Goal: Find specific page/section: Find specific page/section

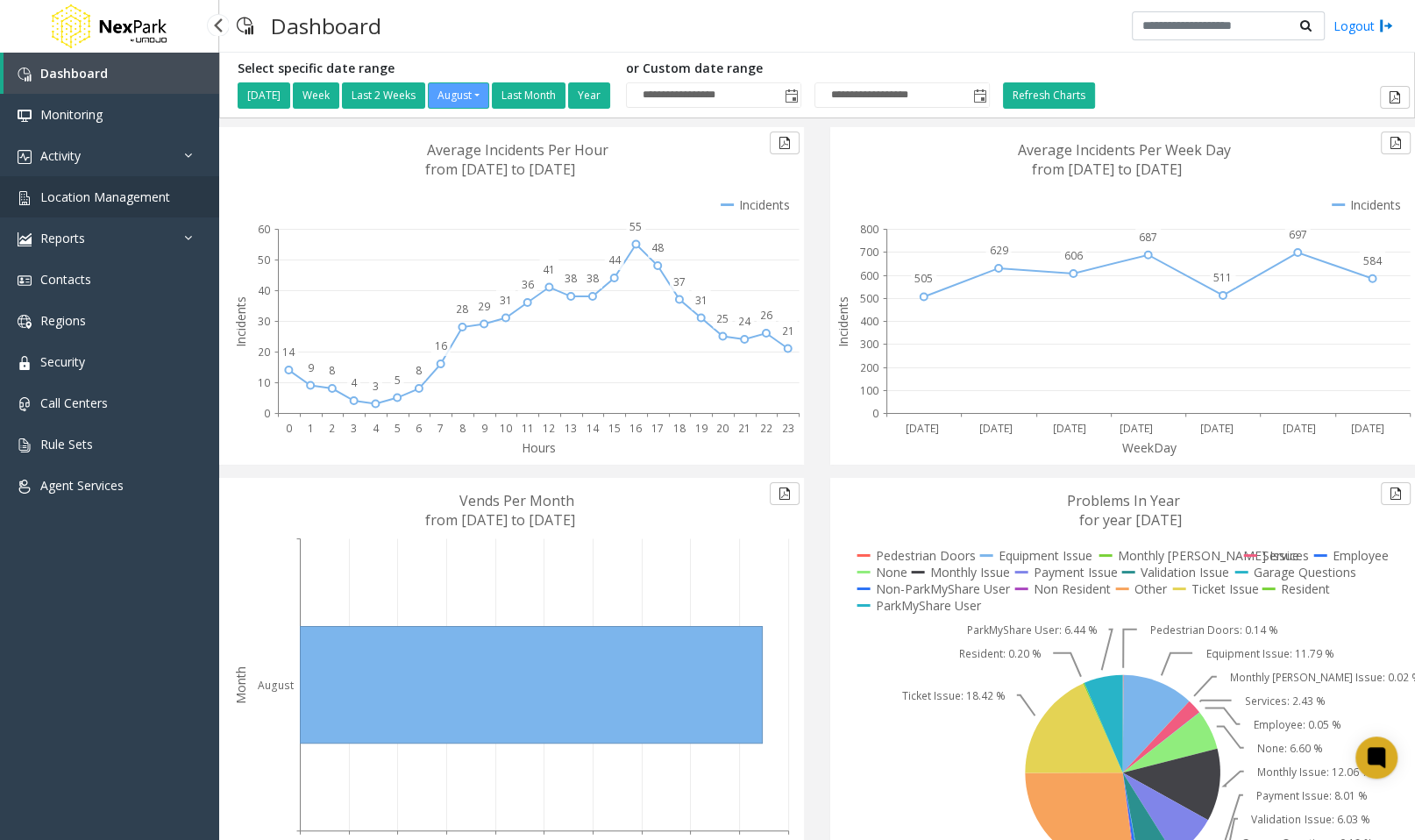
click at [119, 183] on link "Location Management" at bounding box center [109, 196] width 219 height 41
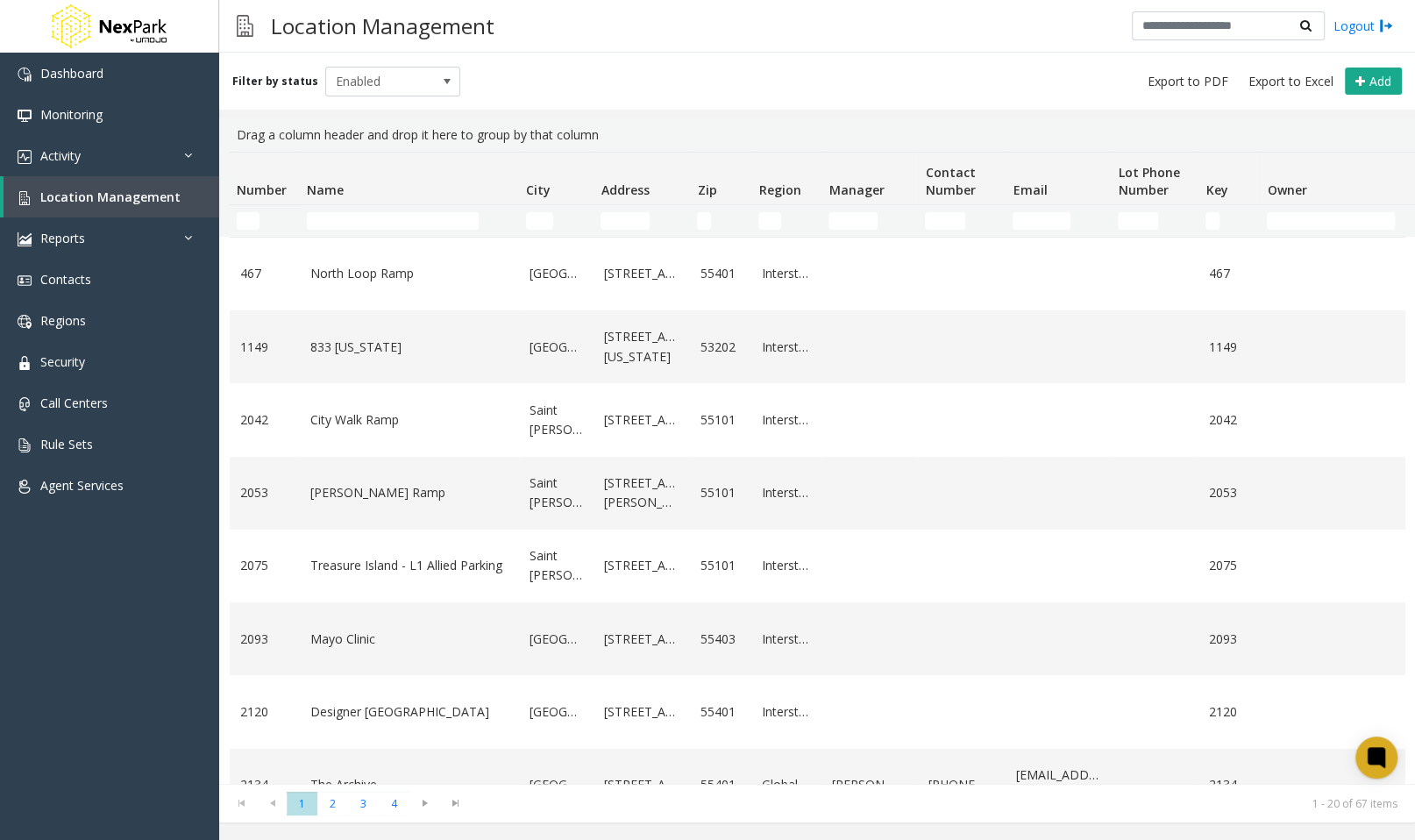
click at [413, 175] on th "Name" at bounding box center [409, 179] width 219 height 53
click at [400, 217] on input "Name Filter" at bounding box center [393, 221] width 172 height 18
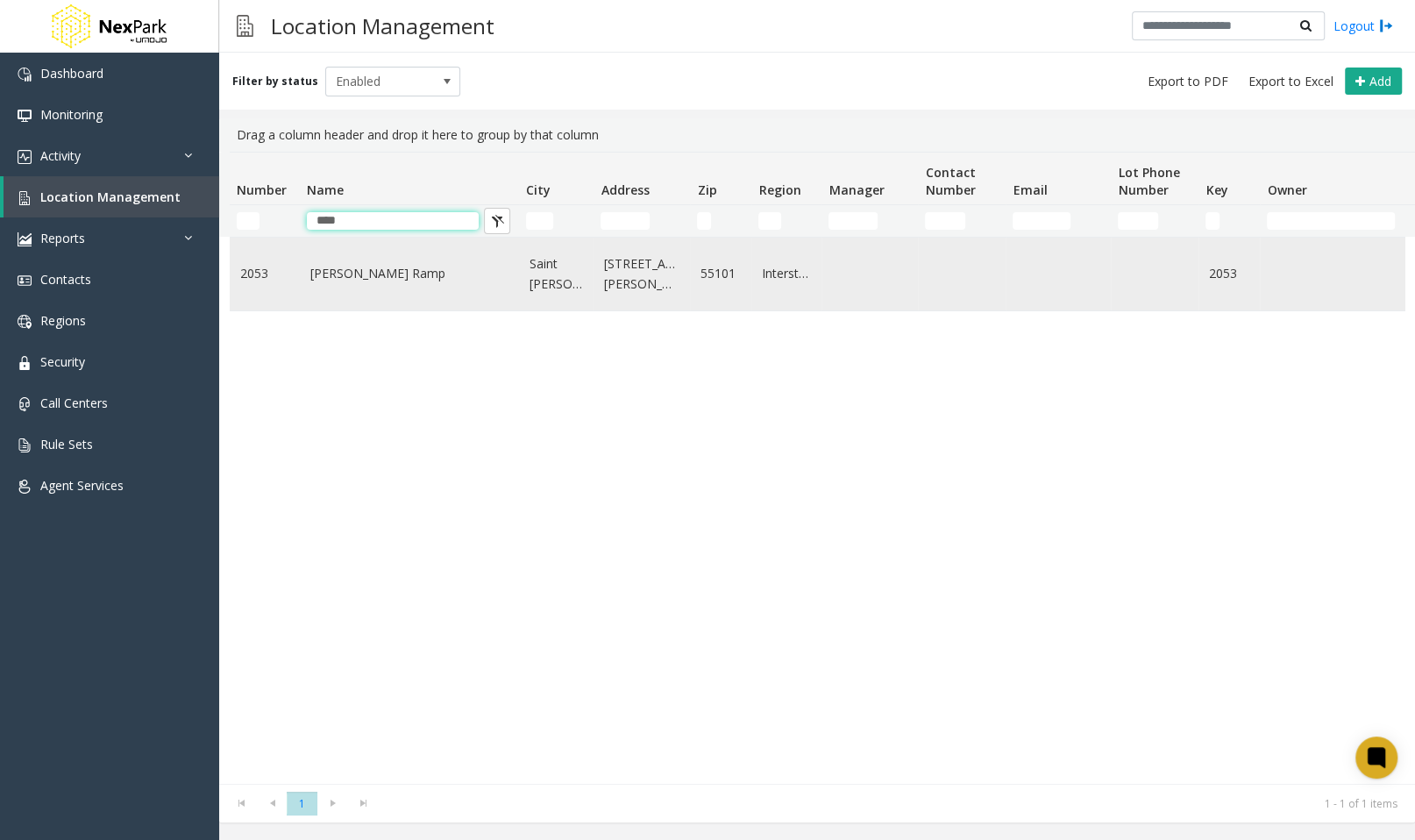
type input "****"
click at [342, 269] on link "[PERSON_NAME] Ramp" at bounding box center [409, 274] width 198 height 19
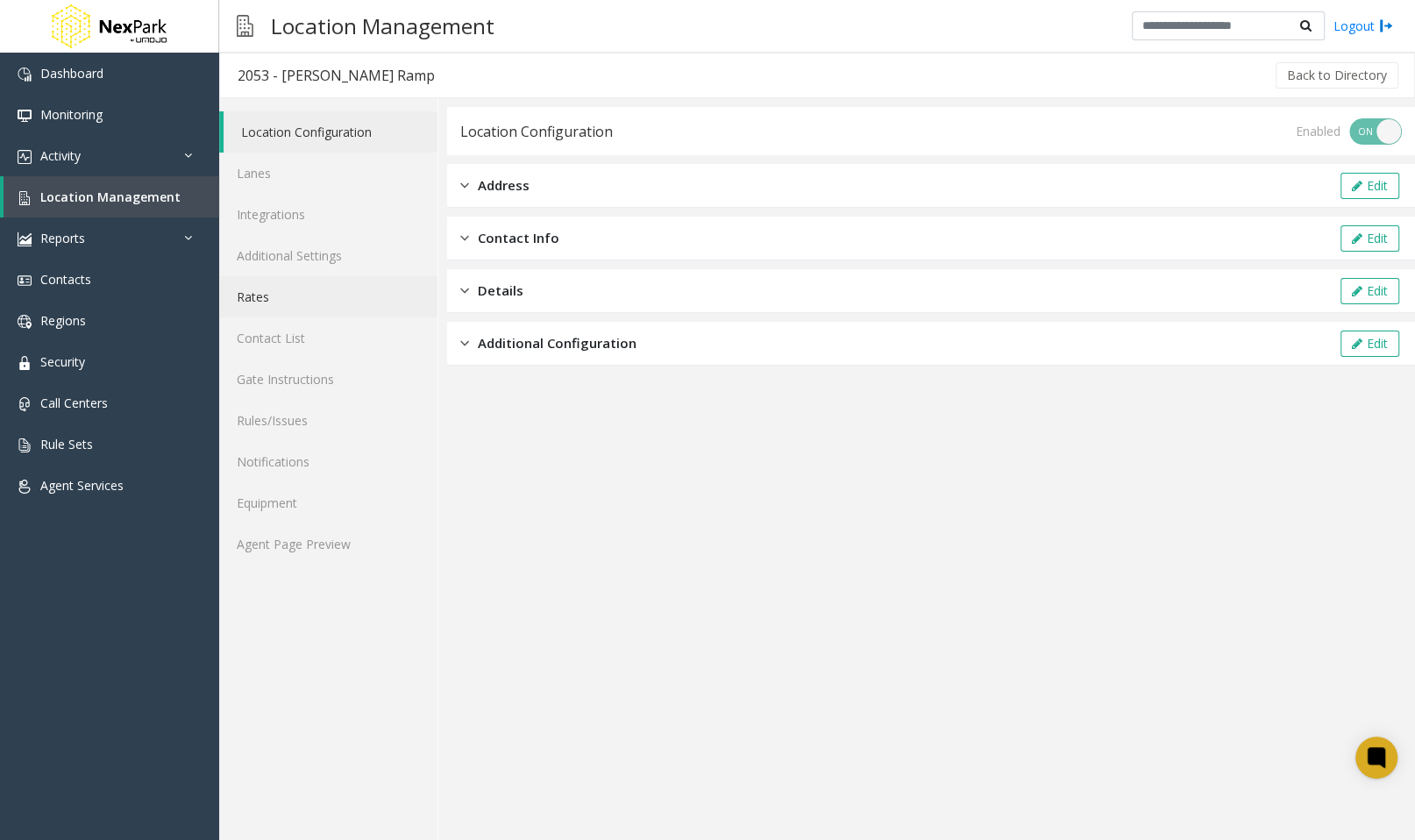
click at [292, 303] on link "Rates" at bounding box center [328, 297] width 218 height 41
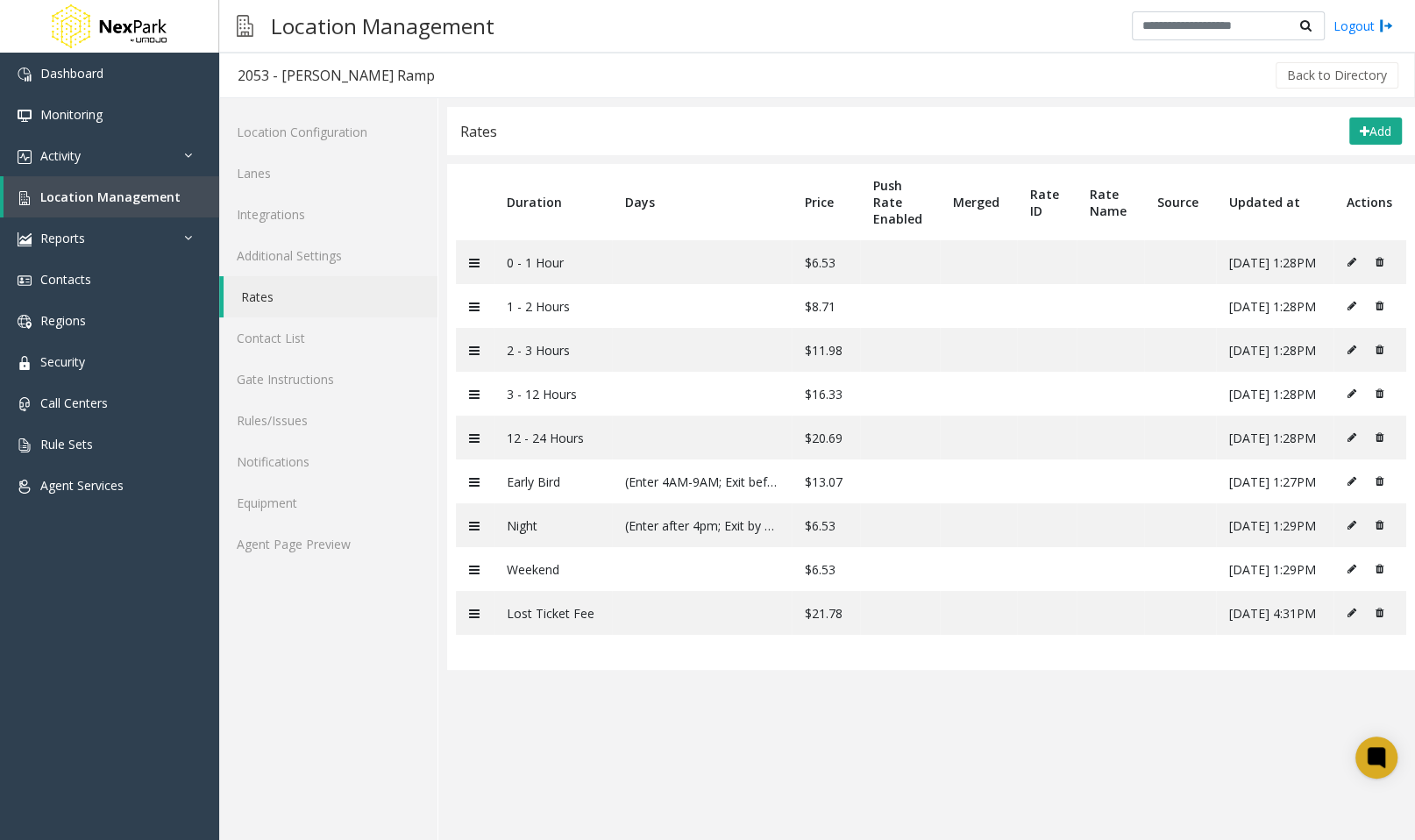
drag, startPoint x: 519, startPoint y: 85, endPoint x: 748, endPoint y: 552, distance: 520.1
click at [748, 99] on div "2053 - [PERSON_NAME] Ramp Back to Directory" at bounding box center [817, 76] width 1196 height 46
click at [268, 680] on div "Location Configuration Lanes Integrations Additional Settings Rates Contact Lis…" at bounding box center [328, 469] width 219 height 741
